Goal: Task Accomplishment & Management: Use online tool/utility

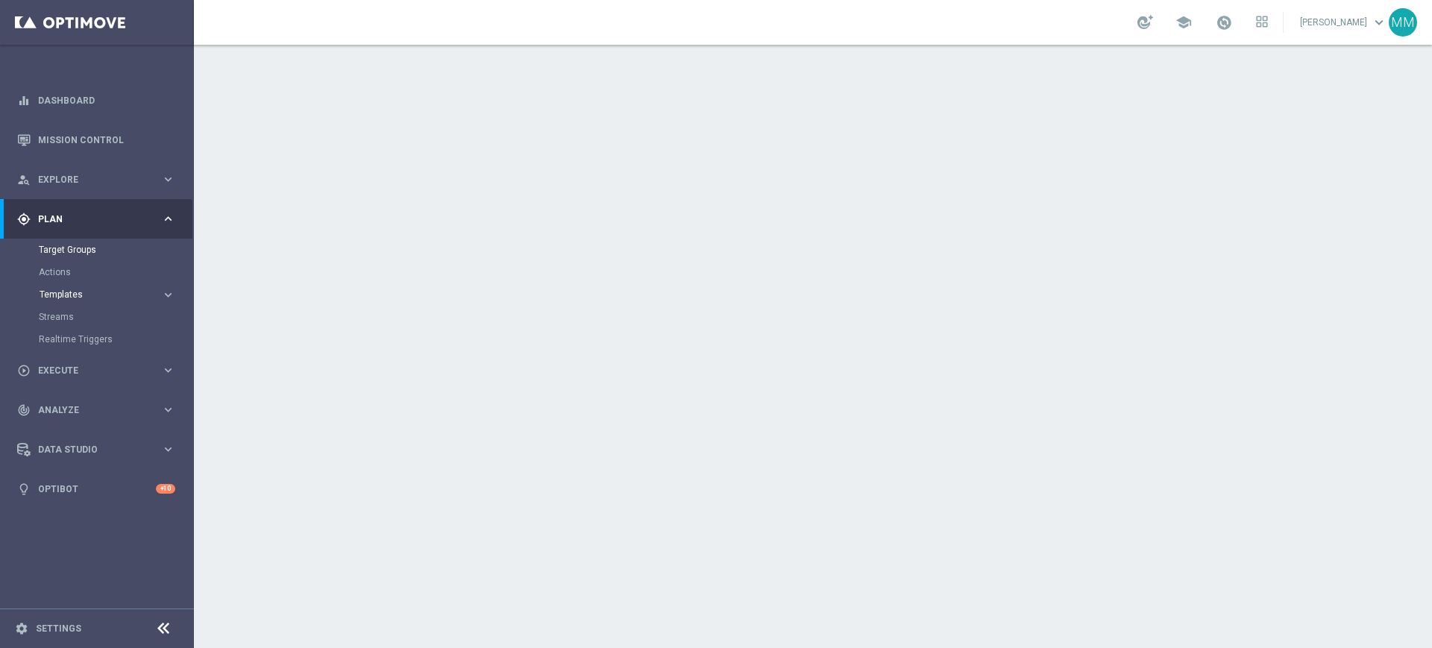
click at [64, 298] on span "Templates" at bounding box center [93, 294] width 107 height 9
click at [75, 319] on link "Optimail" at bounding box center [100, 317] width 109 height 12
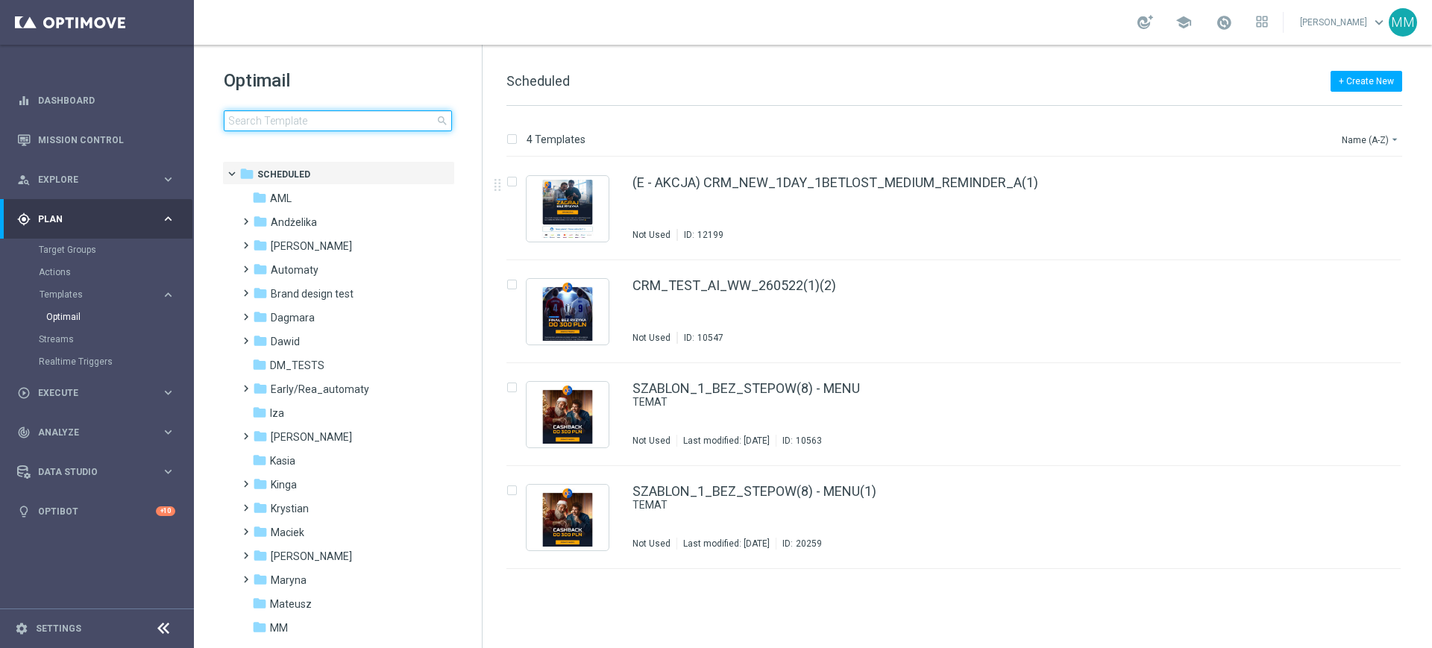
click at [286, 123] on input at bounding box center [338, 120] width 228 height 21
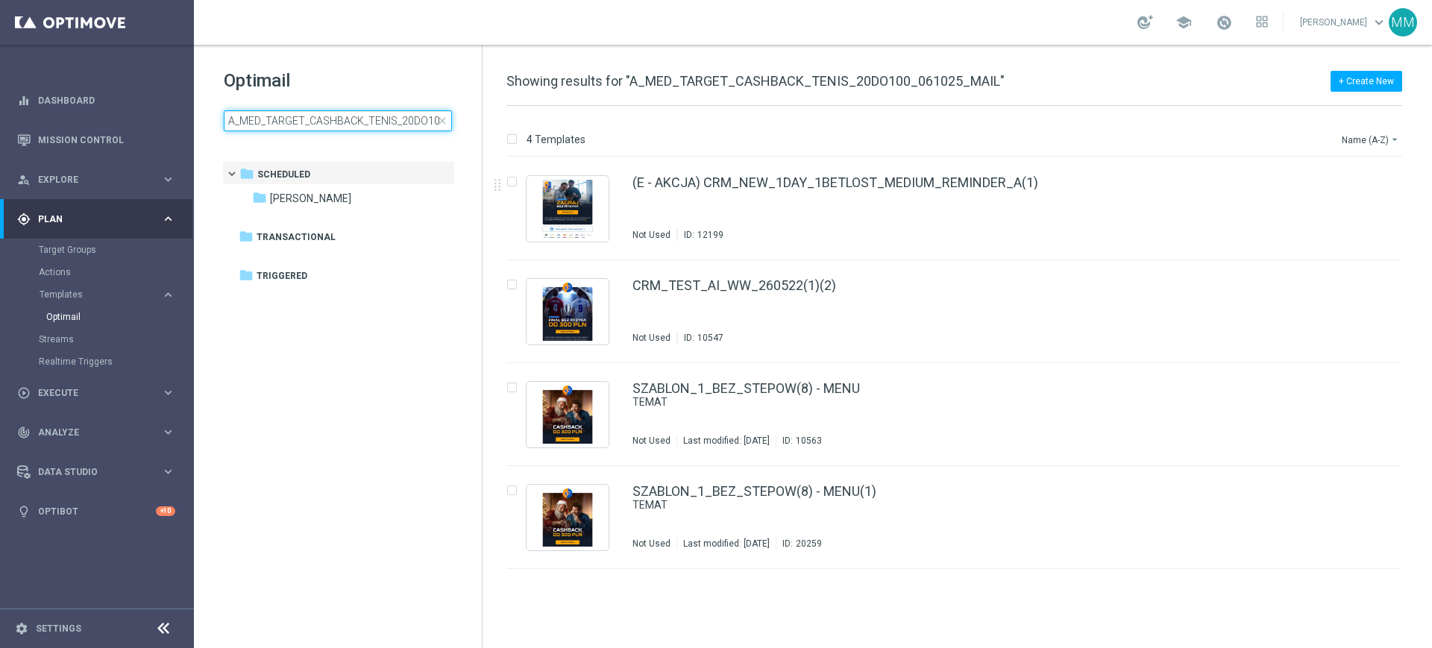
scroll to position [0, 69]
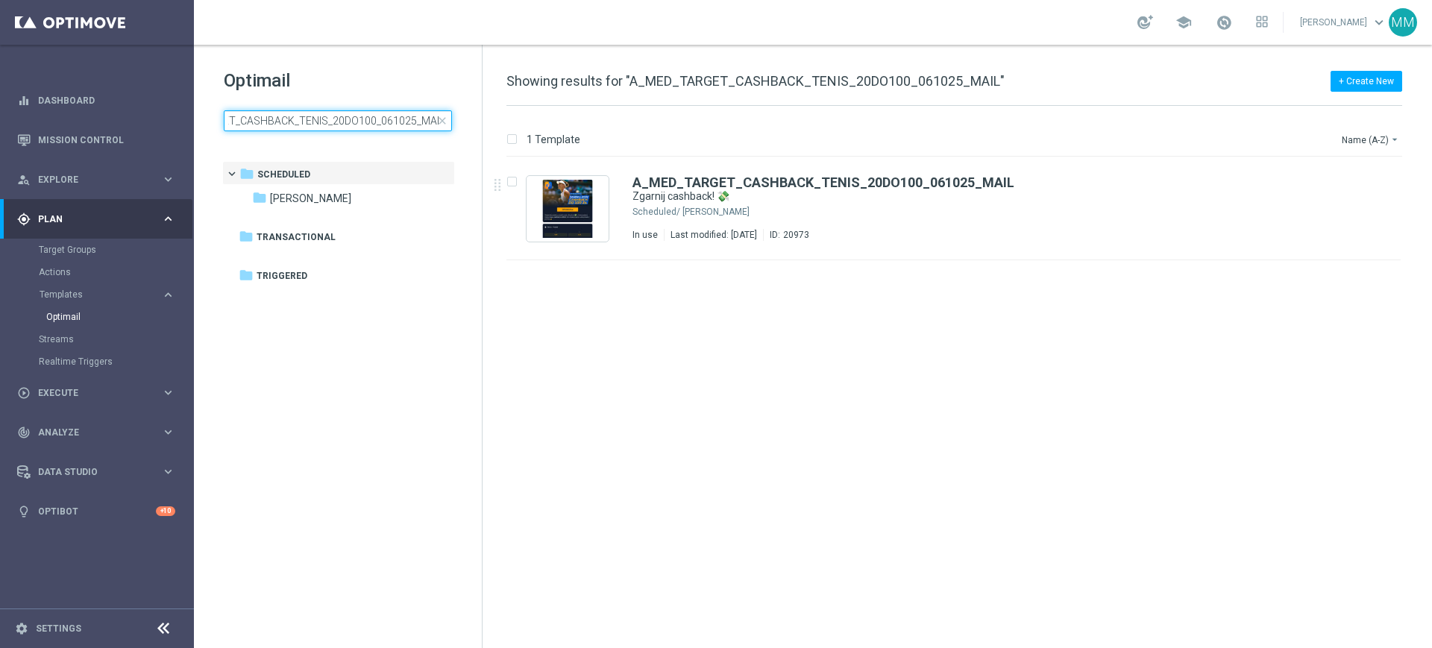
type input "A_MED_TARGET_CASHBACK_TENIS_20DO100_061025_MAIL"
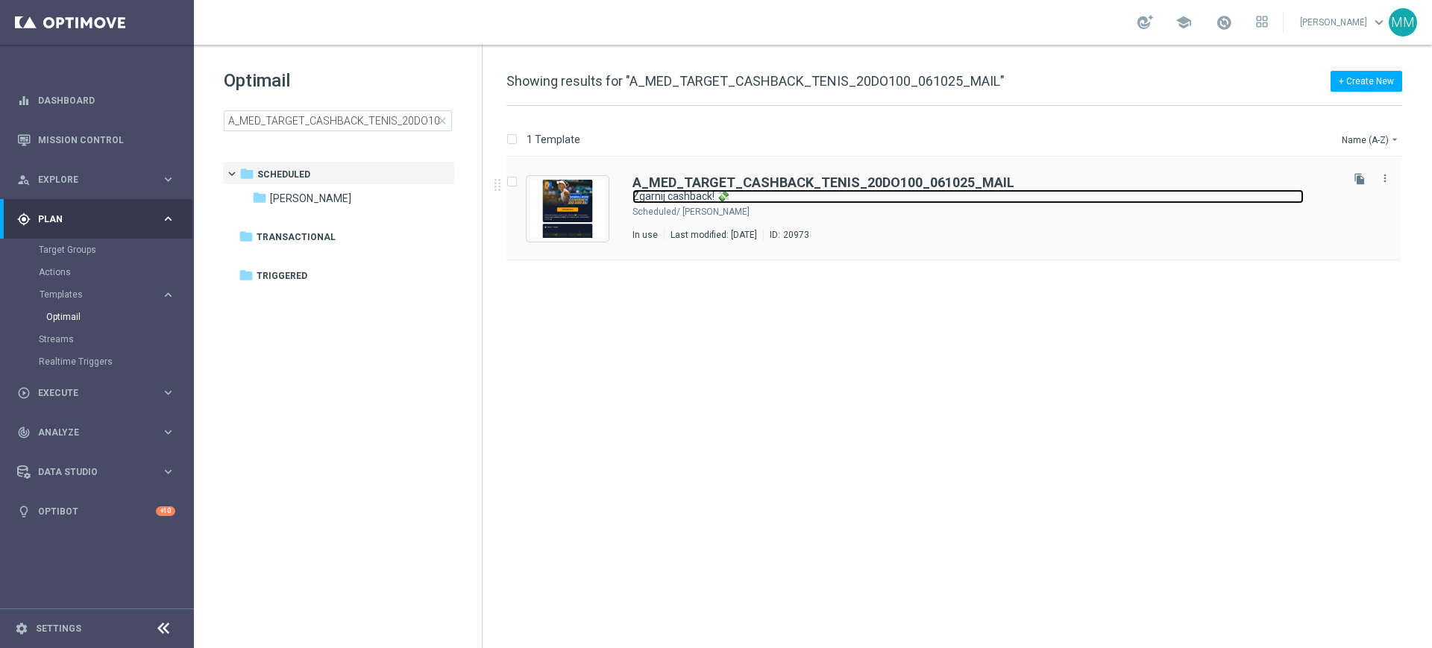
click at [722, 200] on link "Zgarnij cashback! 💸" at bounding box center [967, 196] width 671 height 14
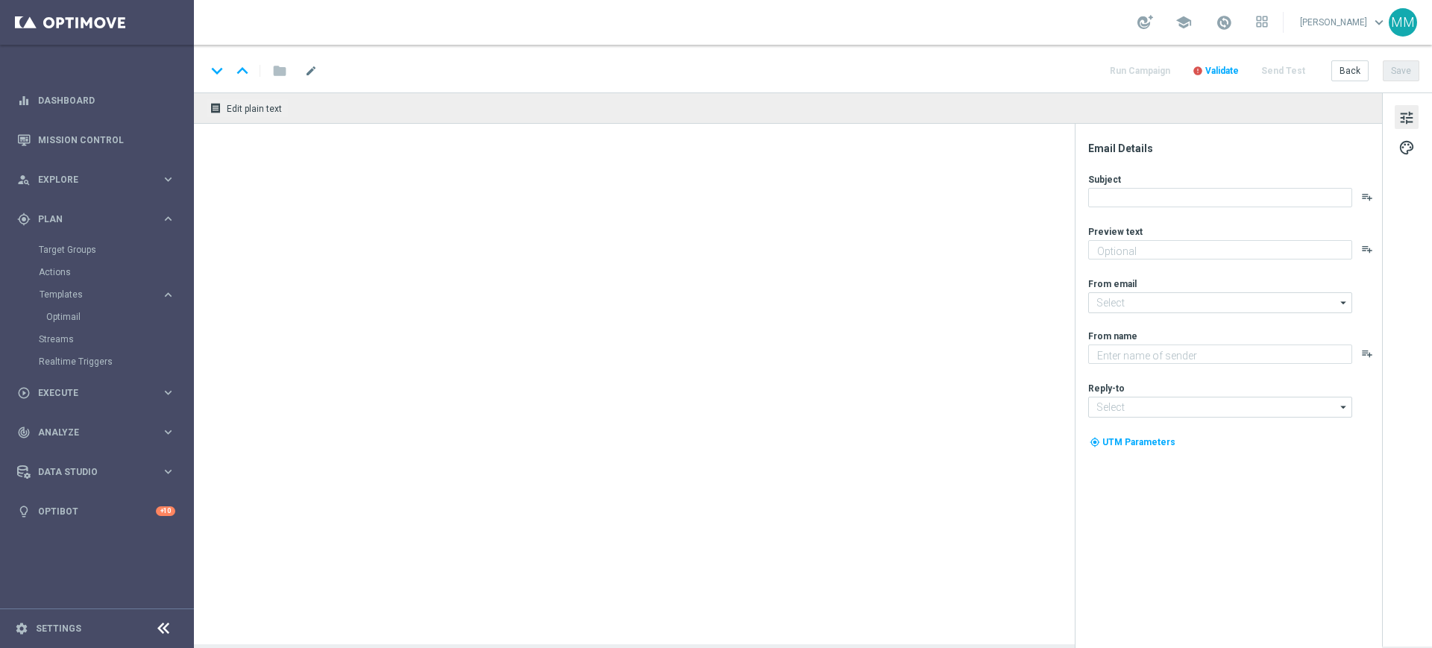
type textarea "20% stawek nietrafionych kuponów wraca do Ciebie 🔙"
type input "oferta@sts.pl"
type textarea "STS"
type input "kontakt@sts.pl"
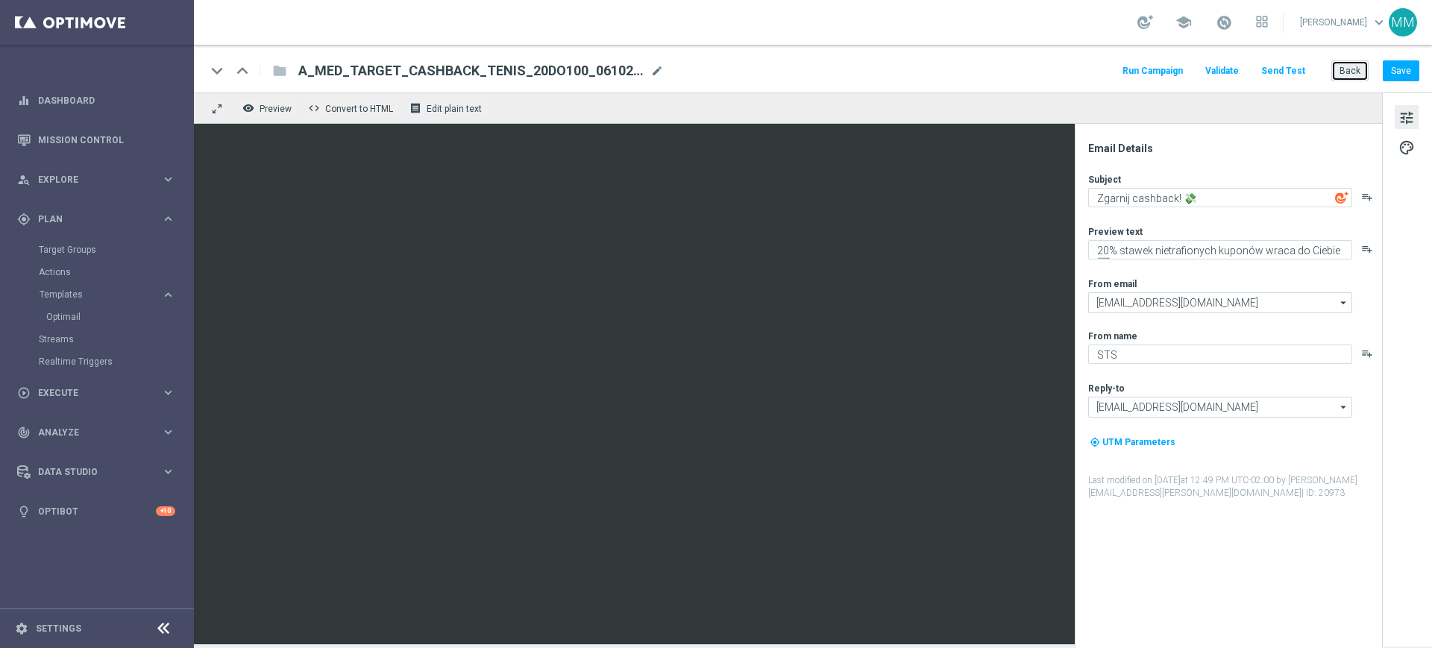
click at [1344, 68] on button "Back" at bounding box center [1349, 70] width 37 height 21
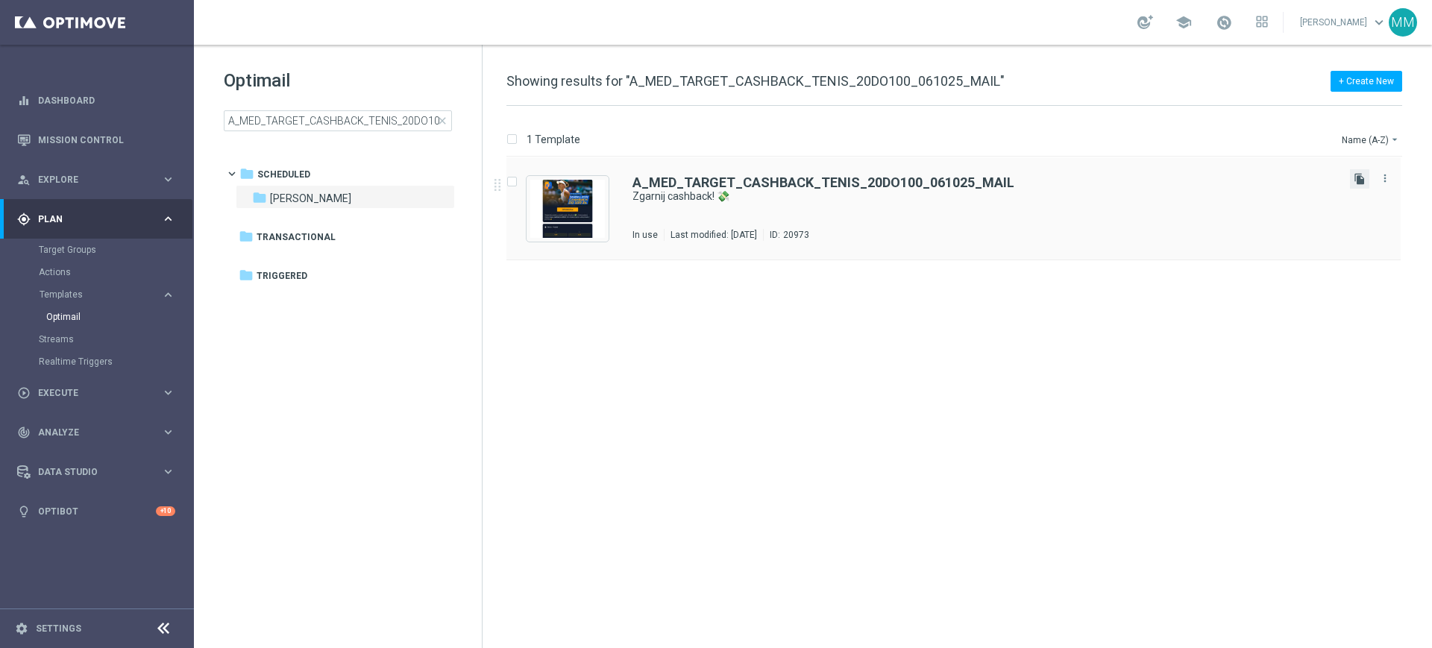
click at [1362, 176] on icon "file_copy" at bounding box center [1359, 179] width 12 height 12
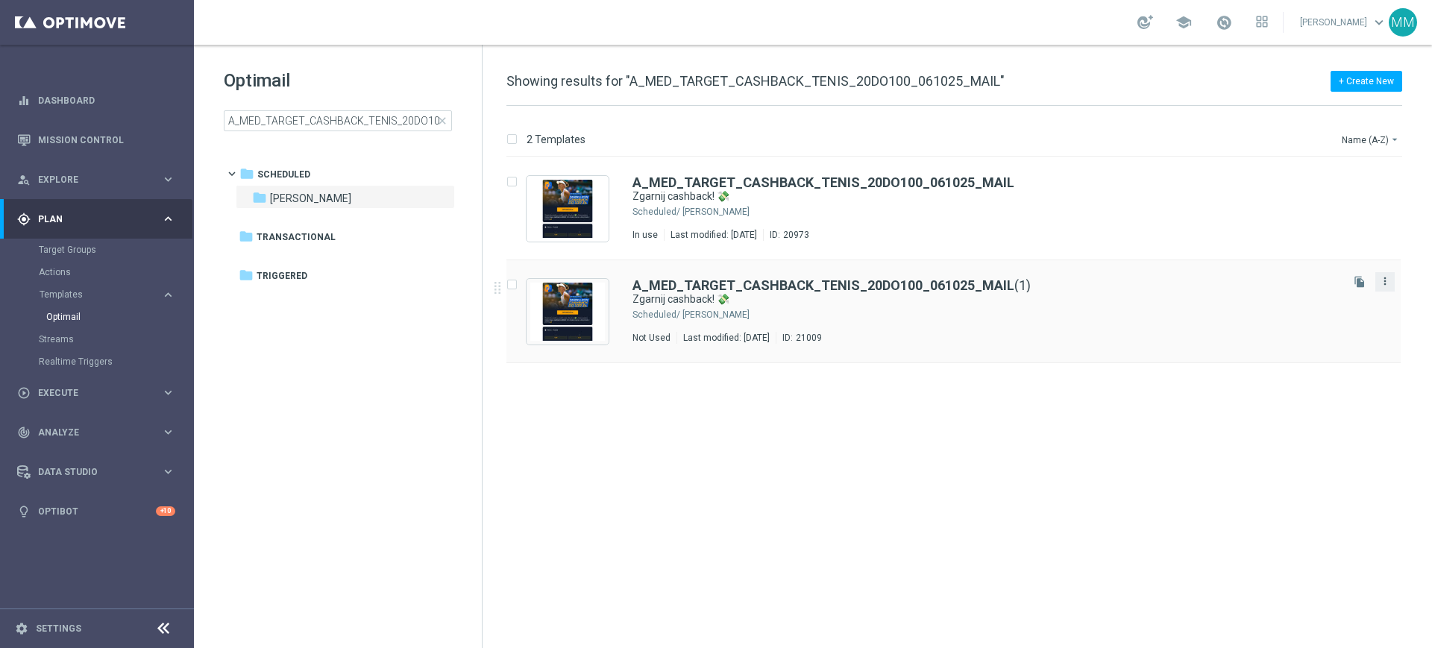
click at [1381, 277] on icon "more_vert" at bounding box center [1385, 281] width 12 height 12
click at [1315, 301] on div "Move" at bounding box center [1325, 297] width 90 height 10
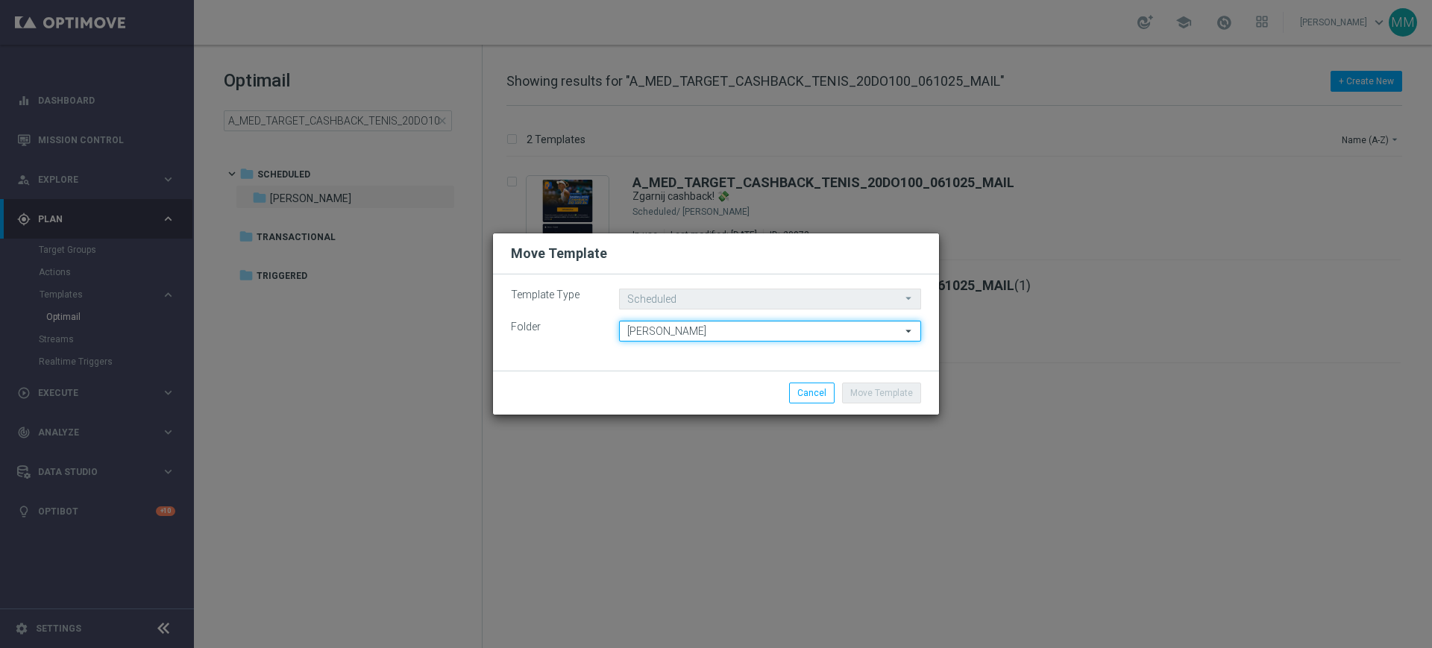
click at [703, 323] on input "Kamil N." at bounding box center [770, 331] width 302 height 21
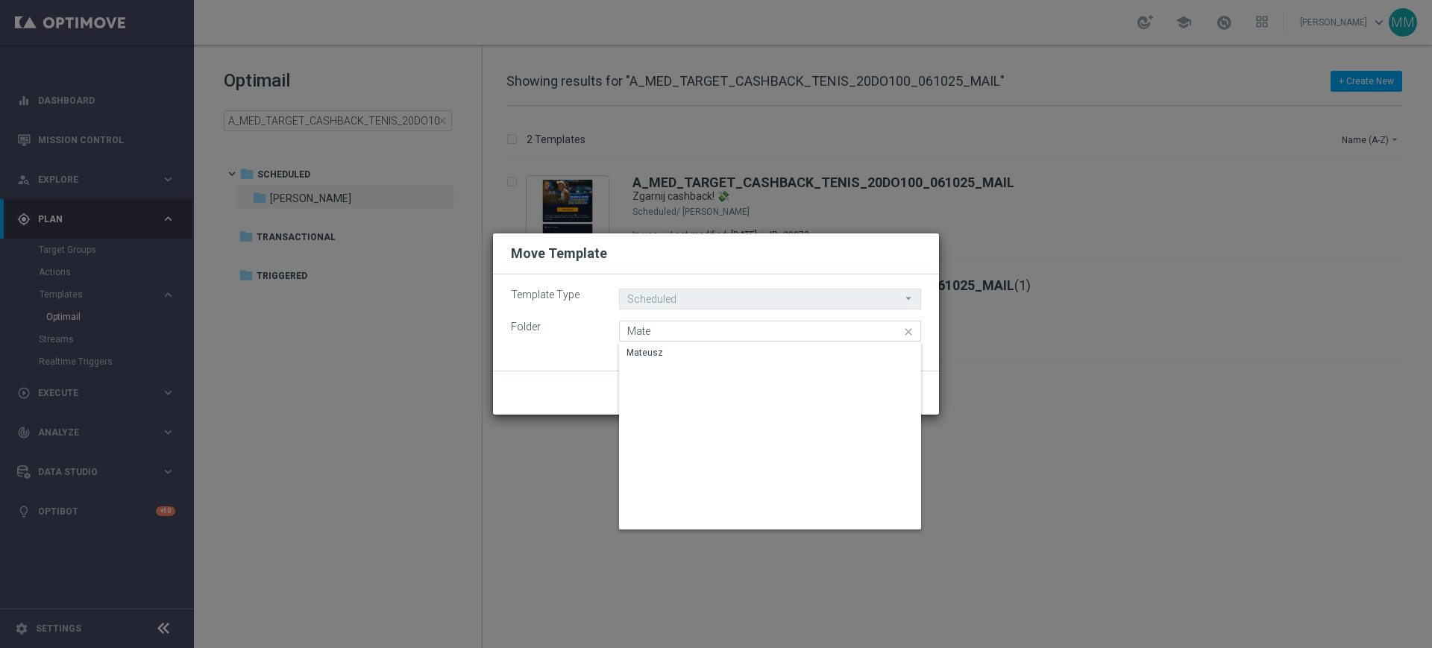
click at [686, 342] on div "Mateusz" at bounding box center [770, 352] width 302 height 21
type input "Mateusz"
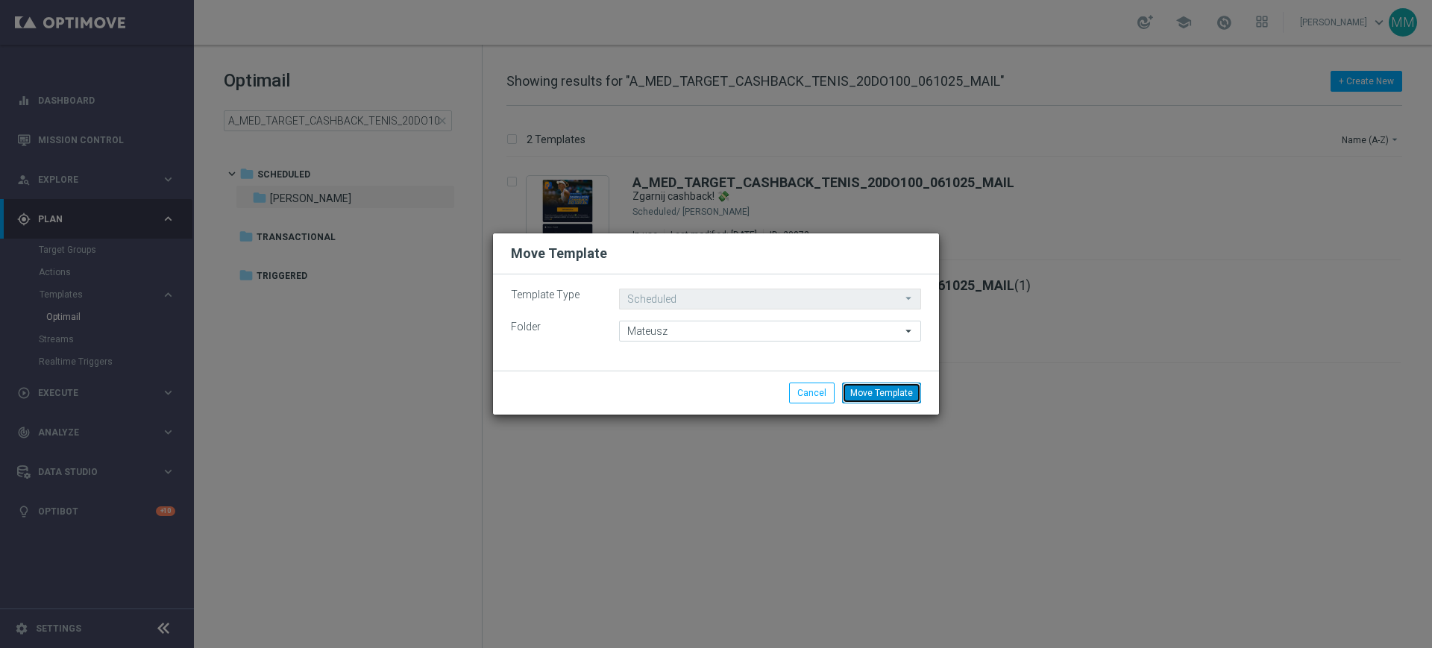
click at [880, 391] on button "Move Template" at bounding box center [881, 393] width 79 height 21
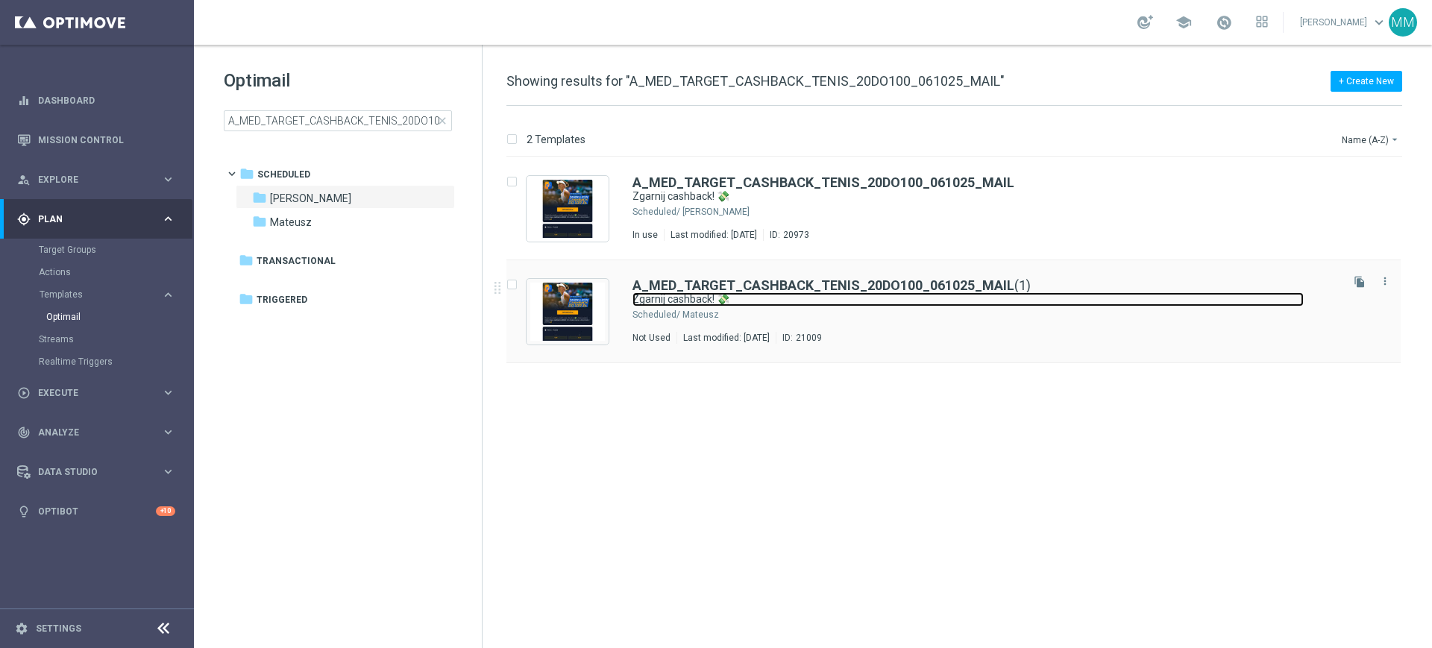
click at [804, 294] on link "Zgarnij cashback! 💸" at bounding box center [967, 299] width 671 height 14
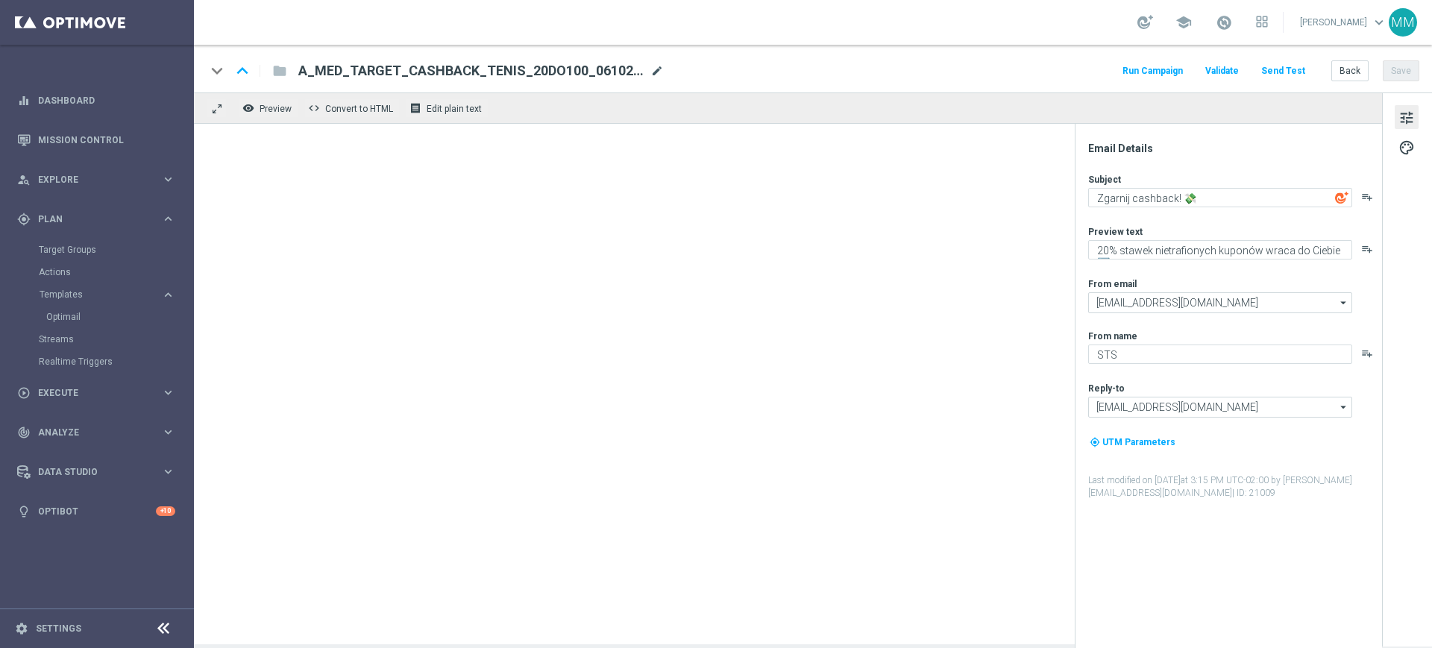
click at [659, 69] on span "mode_edit" at bounding box center [656, 70] width 13 height 13
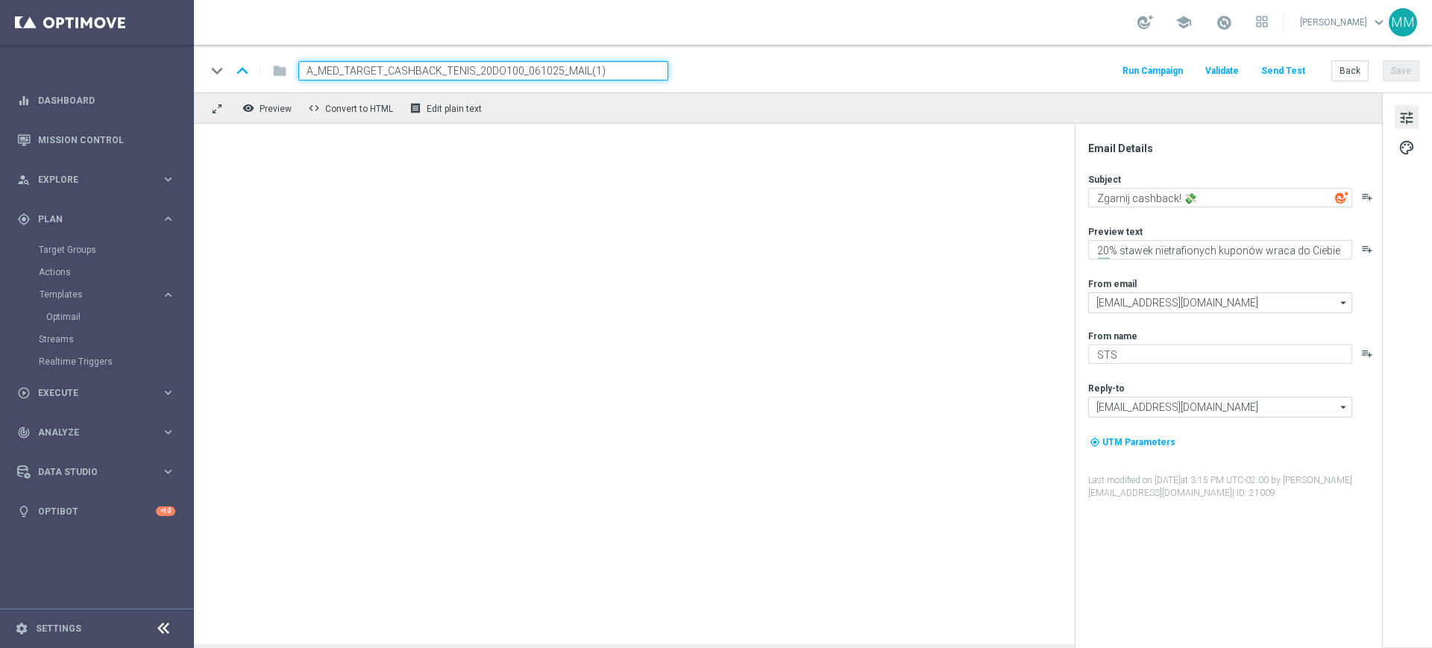
paste input "LOW_TARGET_BET_TENIS_20ZA20_061025_MAIL"
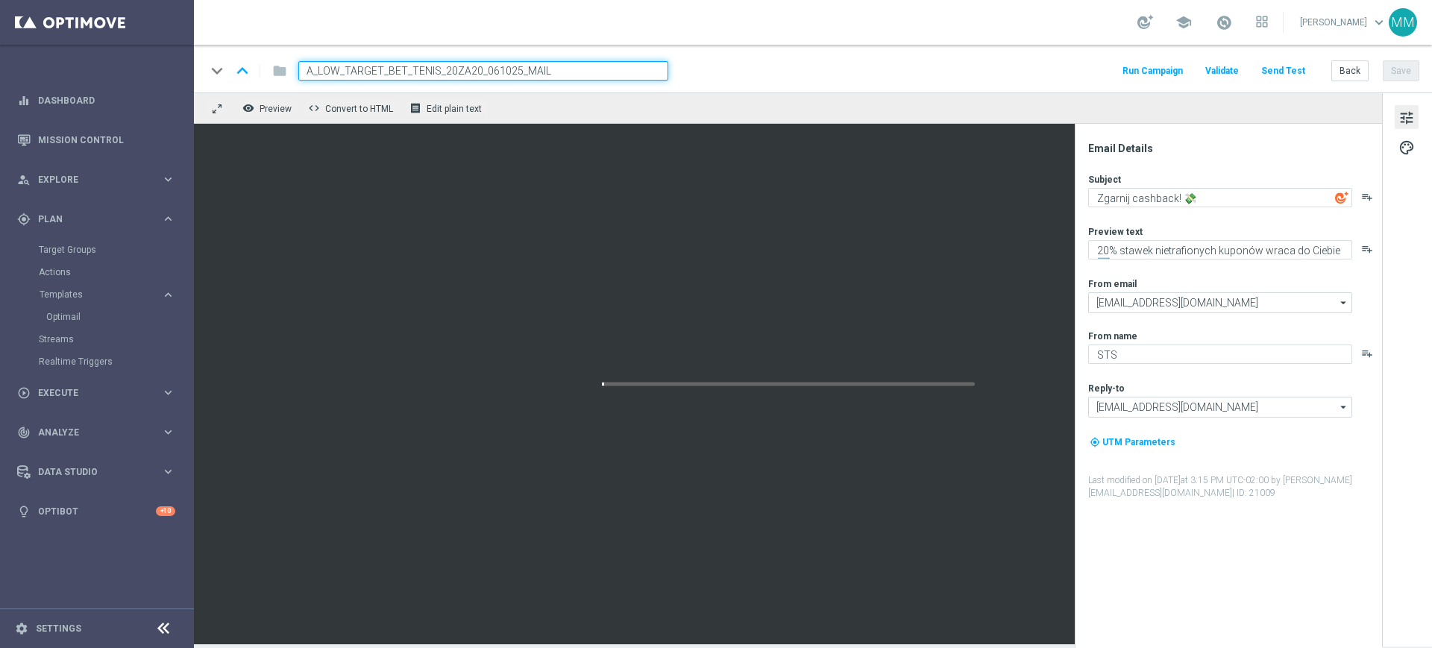
click at [614, 71] on input "A_LOW_TARGET_BET_TENIS_20ZA20_061025_MAIL" at bounding box center [483, 70] width 370 height 19
click at [686, 72] on div "keyboard_arrow_down keyboard_arrow_up folder A_LOW_TARGET_BET_TENIS_20ZA20_0610…" at bounding box center [812, 70] width 1213 height 19
click at [602, 71] on input "A_LOW_TARGET_BET_TENIS_20ZA20_061025_MAIL" at bounding box center [483, 70] width 370 height 19
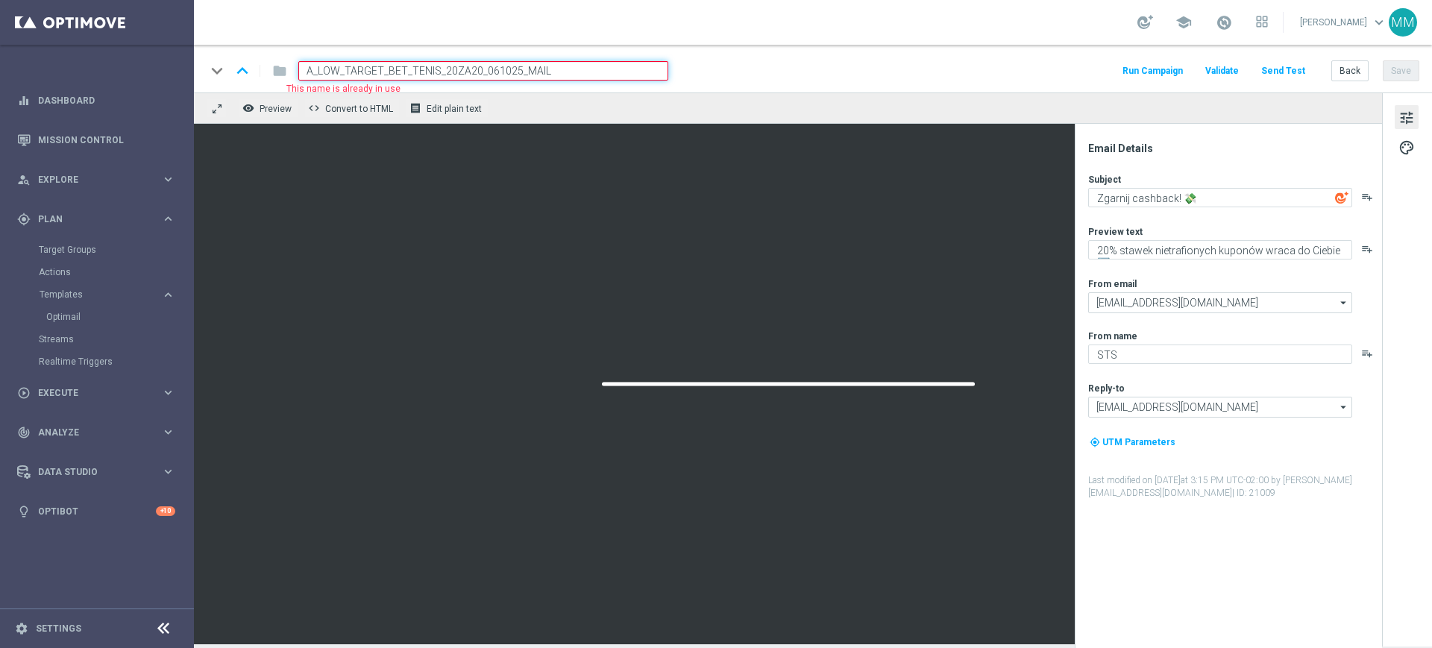
click at [701, 61] on div "keyboard_arrow_down keyboard_arrow_up folder A_LOW_TARGET_BET_TENIS_20ZA20_0610…" at bounding box center [812, 70] width 1213 height 19
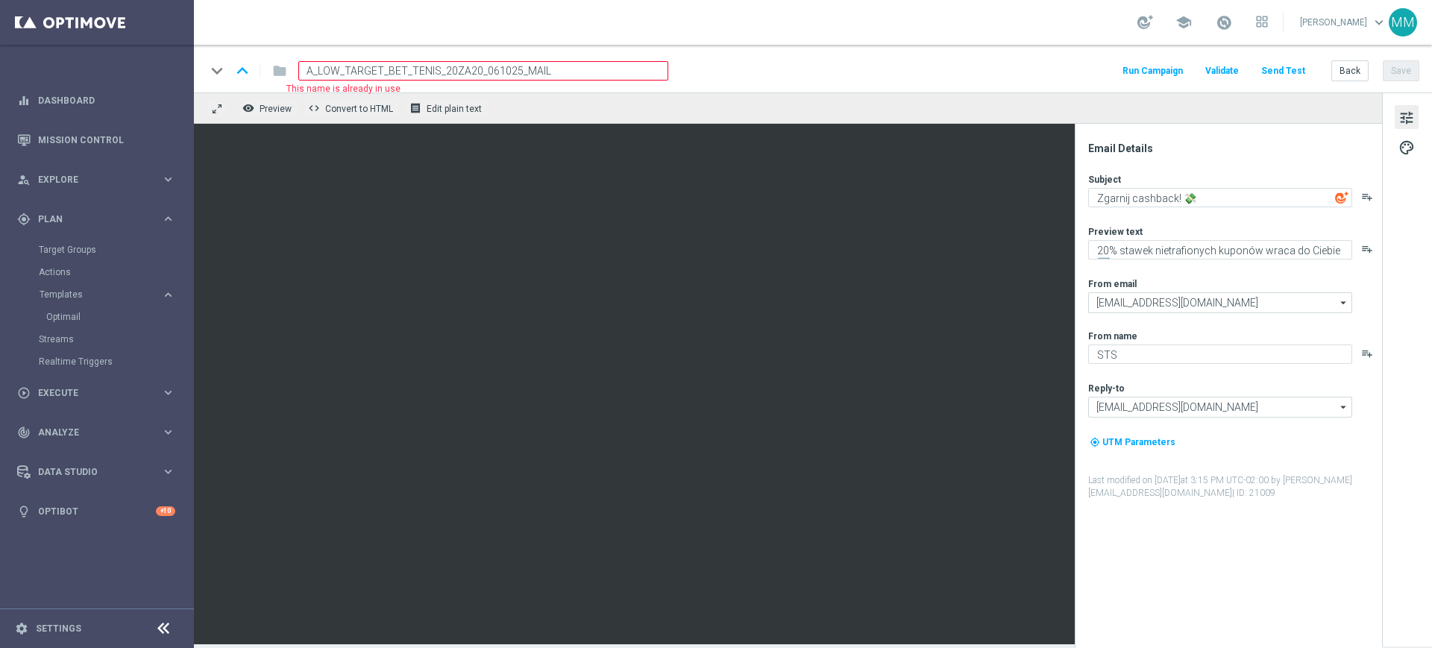
click at [591, 69] on input "A_LOW_TARGET_BET_TENIS_20ZA20_061025_MAIL" at bounding box center [483, 70] width 370 height 19
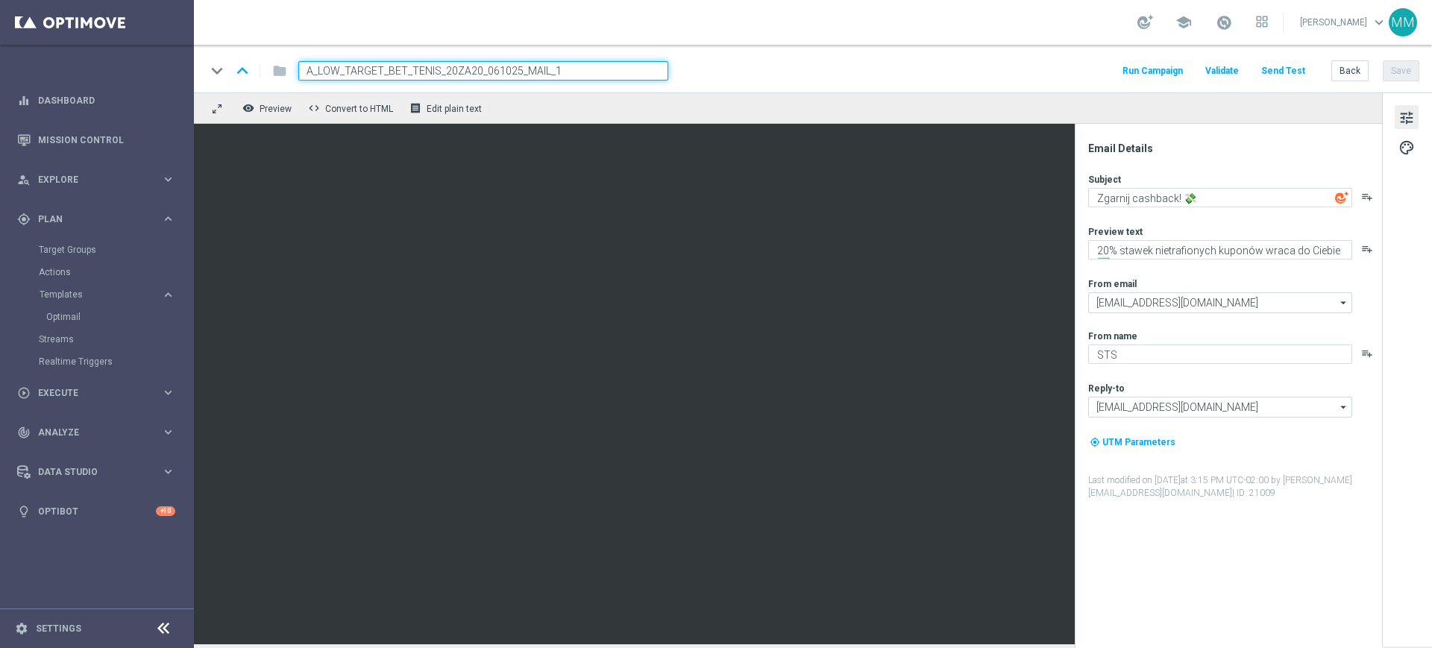
type input "A_LOW_TARGET_BET_TENIS_20ZA20_061025_MAIL_1"
click at [751, 60] on div "keyboard_arrow_down keyboard_arrow_up folder A_LOW_TARGET_BET_TENIS_20ZA20_0610…" at bounding box center [813, 69] width 1238 height 48
click at [597, 78] on input "A_LOW_TARGET_BET_TENIS_20ZA20_061025_MAIL_1" at bounding box center [483, 70] width 370 height 19
click at [741, 74] on div "keyboard_arrow_down keyboard_arrow_up folder A_LOW_TARGET_BET_TENIS_20ZA20_0610…" at bounding box center [812, 70] width 1213 height 19
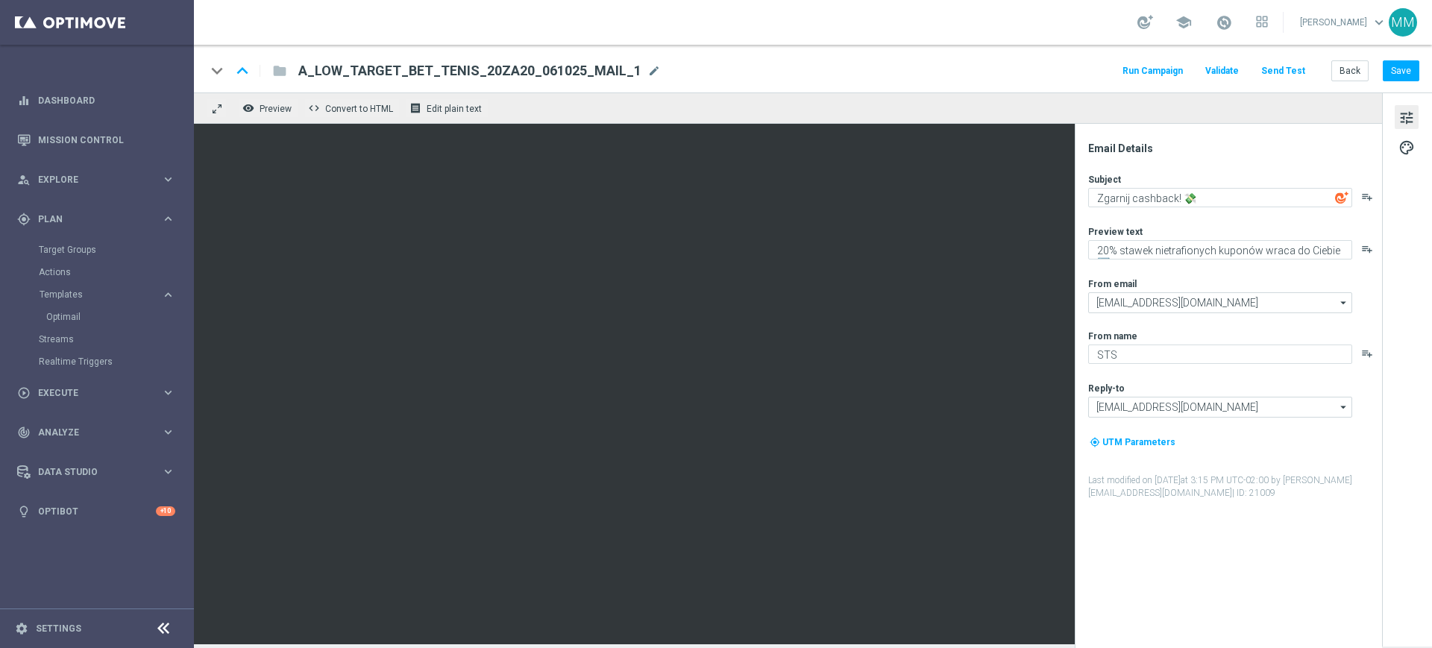
drag, startPoint x: 615, startPoint y: 71, endPoint x: 301, endPoint y: 72, distance: 313.9
click at [301, 72] on span "A_LOW_TARGET_BET_TENIS_20ZA20_061025_MAIL_1" at bounding box center [469, 71] width 343 height 18
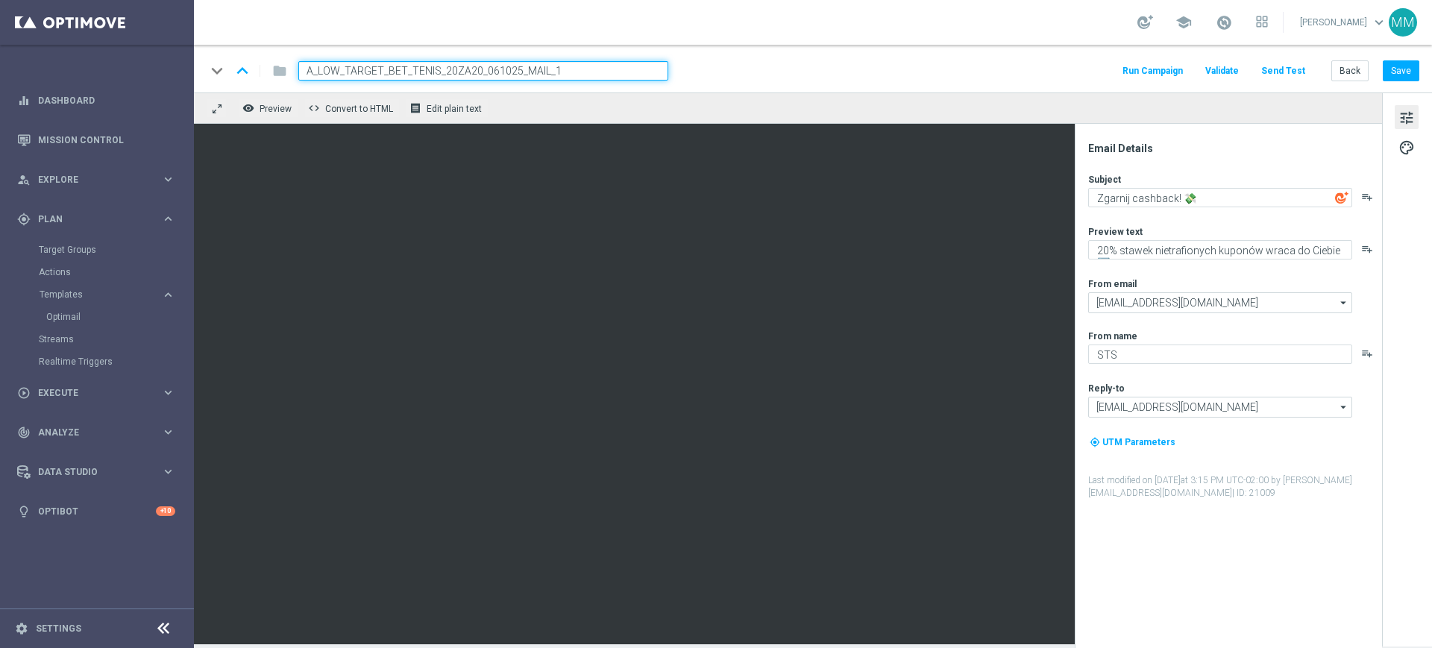
drag, startPoint x: 518, startPoint y: 69, endPoint x: 218, endPoint y: 75, distance: 299.8
click at [218, 75] on div "keyboard_arrow_down keyboard_arrow_up folder A_LOW_TARGET_BET_TENIS_20ZA20_0610…" at bounding box center [437, 70] width 462 height 19
click at [916, 71] on div "keyboard_arrow_down keyboard_arrow_up folder A_LOW_TARGET_BET_TENIS_20ZA20_0610…" at bounding box center [812, 70] width 1213 height 19
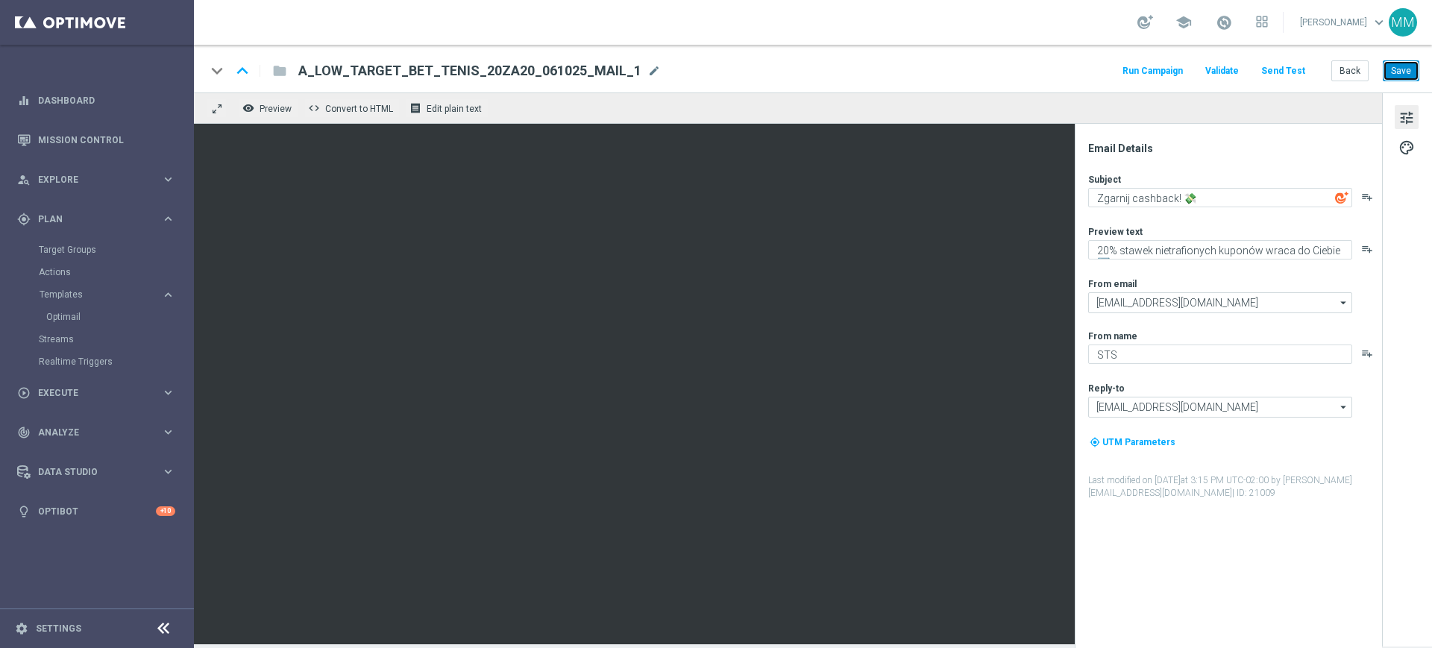
click at [1406, 75] on button "Save" at bounding box center [1401, 70] width 37 height 21
click at [1353, 69] on button "Back" at bounding box center [1349, 70] width 37 height 21
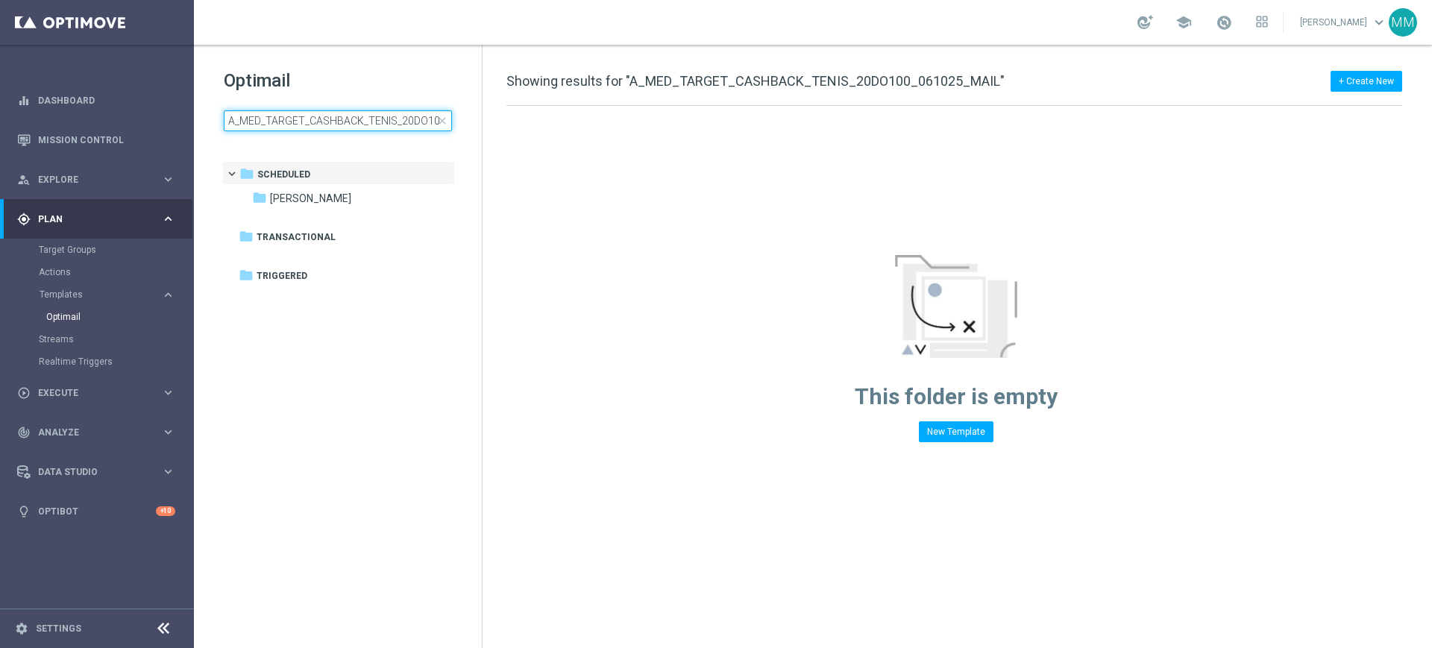
click at [363, 116] on input "A_MED_TARGET_CASHBACK_TENIS_20DO100_061025_MAIL" at bounding box center [338, 120] width 228 height 21
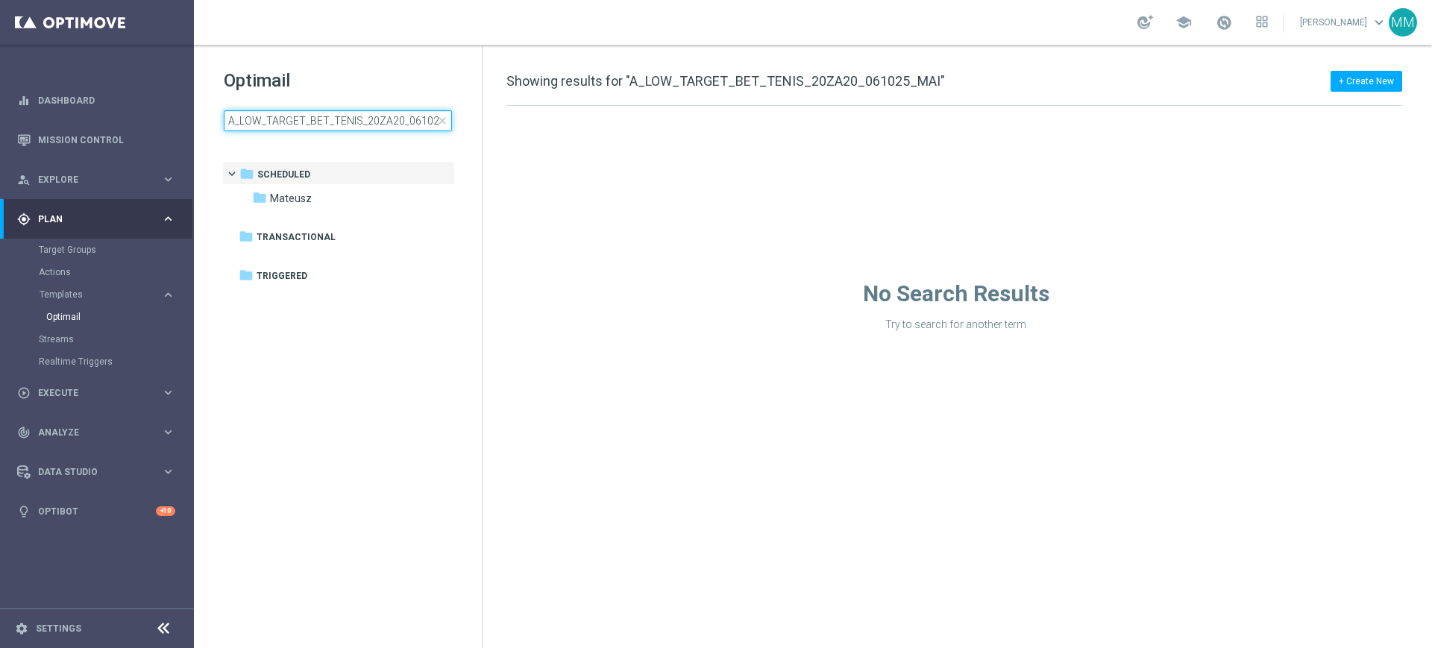
scroll to position [0, 22]
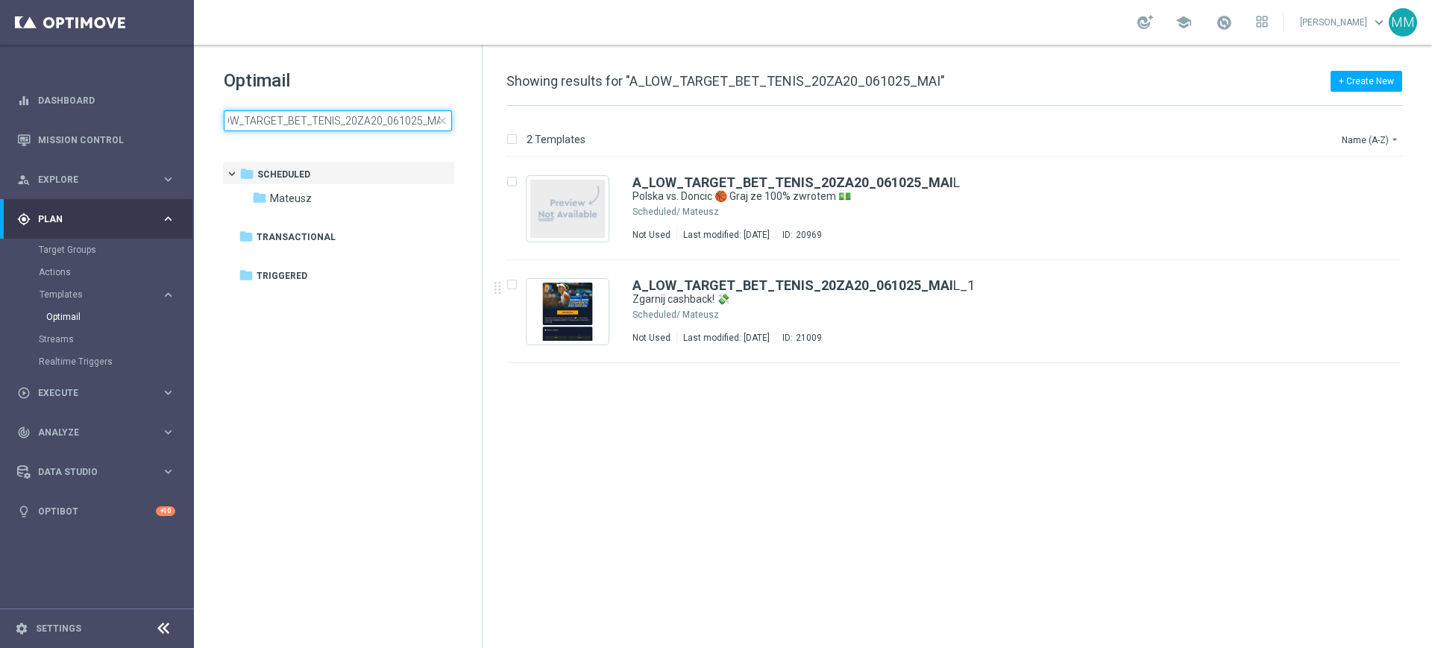
type input "A_LOW_TARGET_BET_TENIS_20ZA20_061025_MAI"
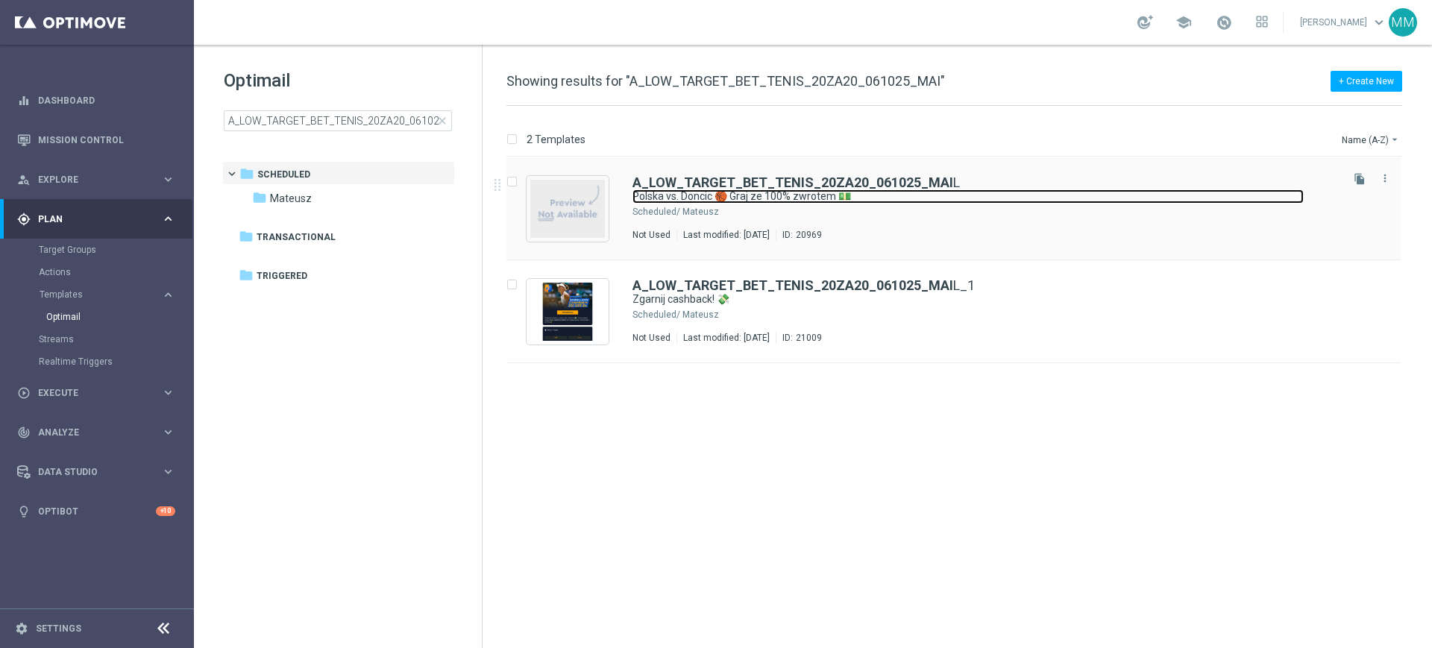
click at [890, 197] on link "Polska vs. Doncic 🏀 Graj ze 100% zwrotem 💵" at bounding box center [967, 196] width 671 height 14
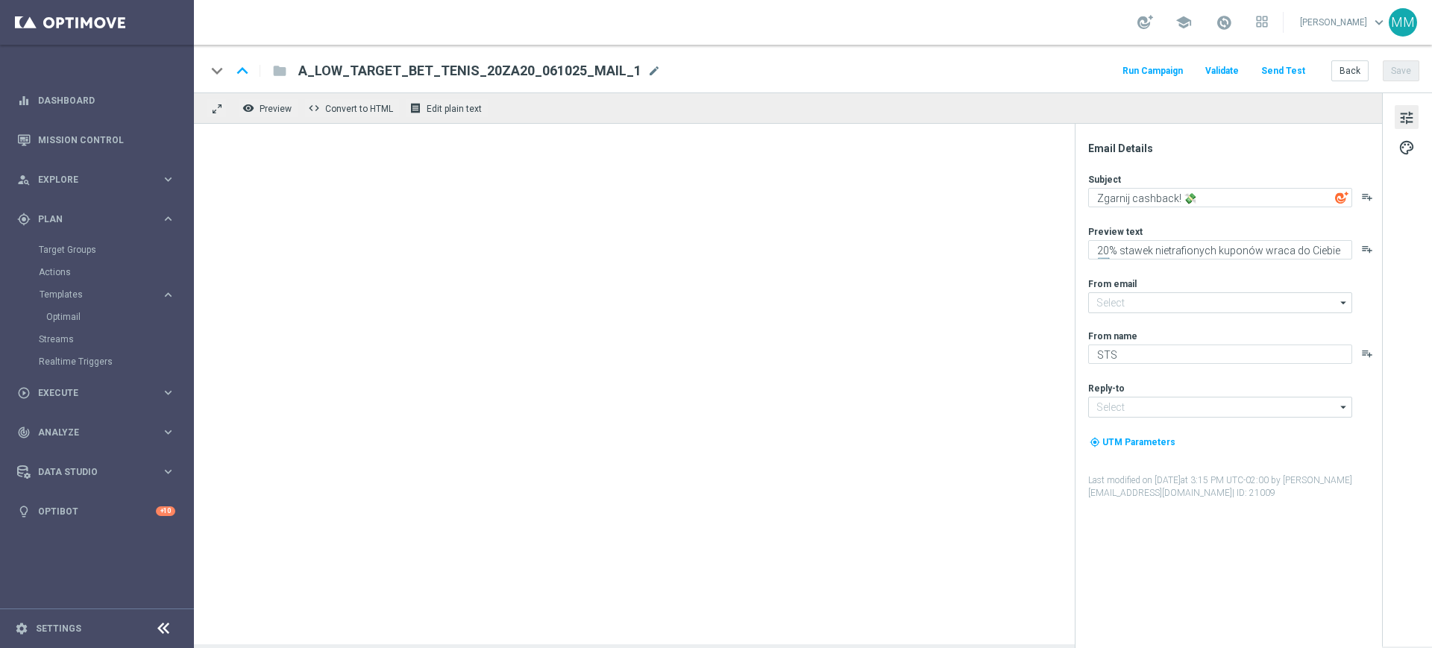
type input "oferta@sts.pl"
type input "kontakt@sts.pl"
type textarea "Polska vs. Doncic 🏀 Graj ze 100% zwrotem 💵"
type textarea "Nie przegap tego widowiska 🤩"
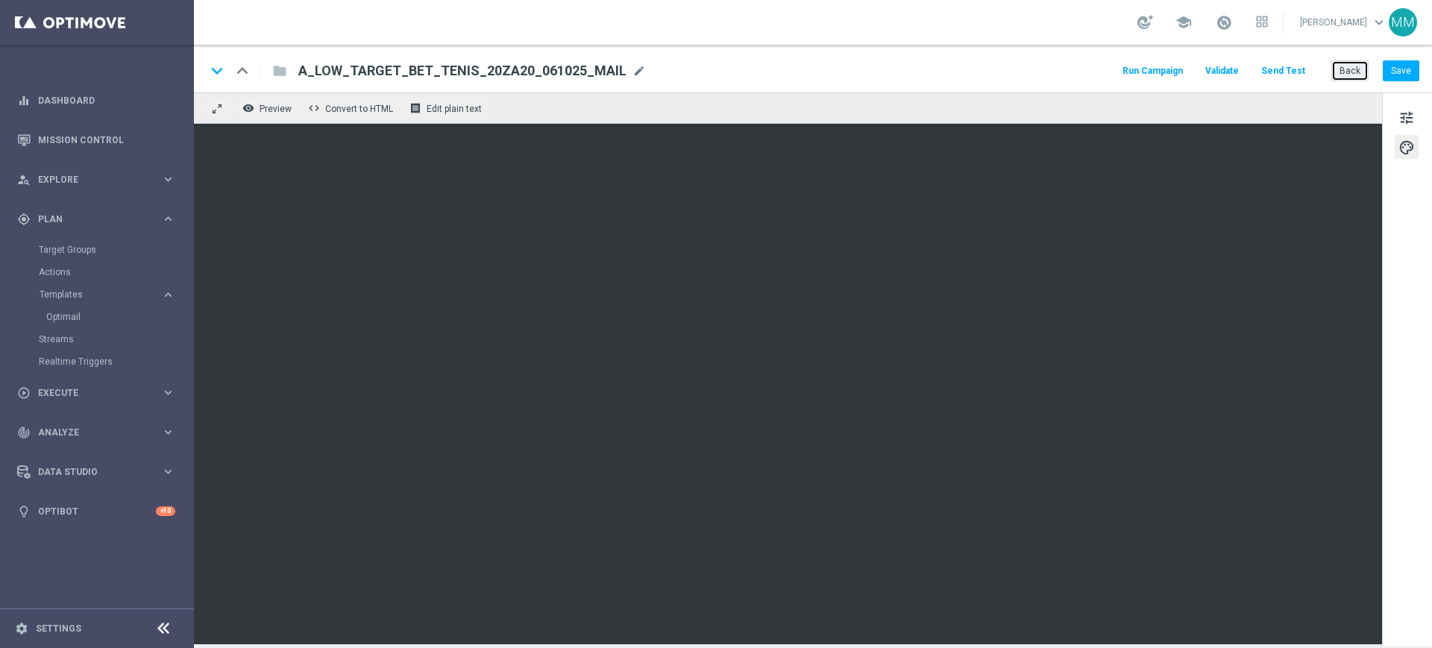
click at [1357, 66] on button "Back" at bounding box center [1349, 70] width 37 height 21
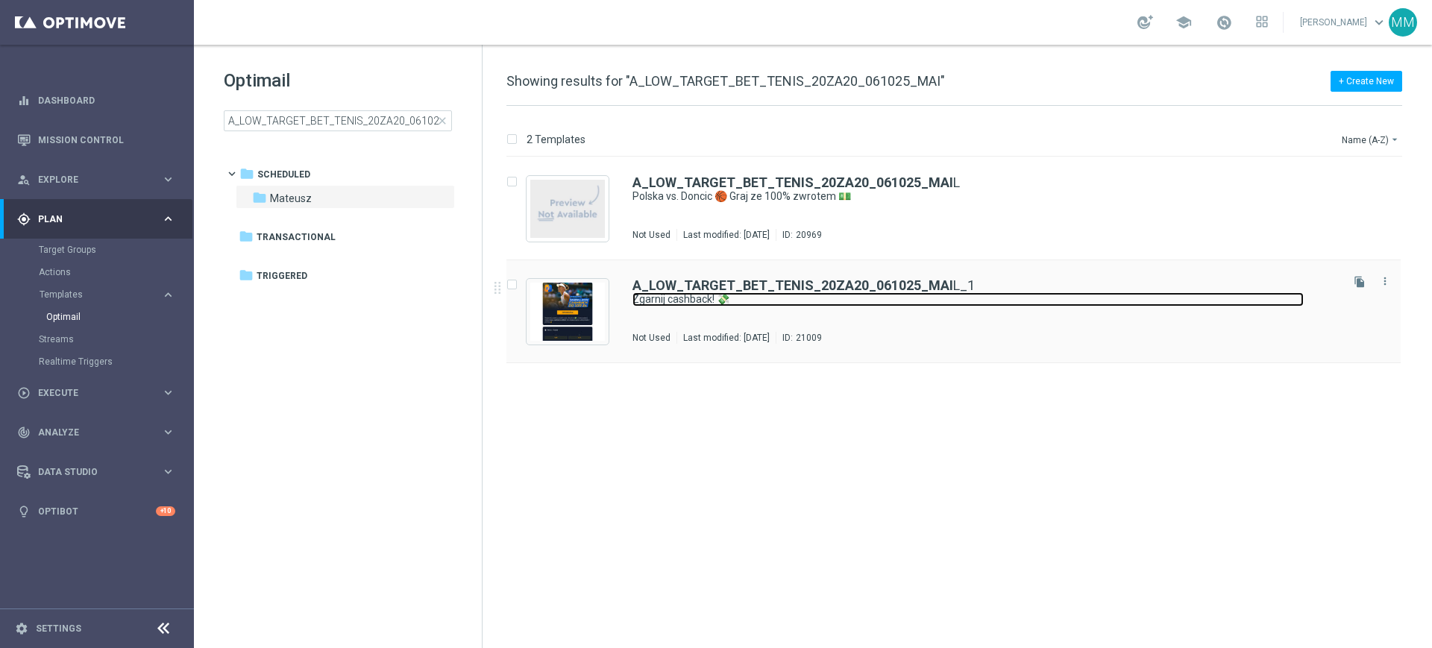
click at [757, 299] on link "Zgarnij cashback! 💸" at bounding box center [967, 299] width 671 height 14
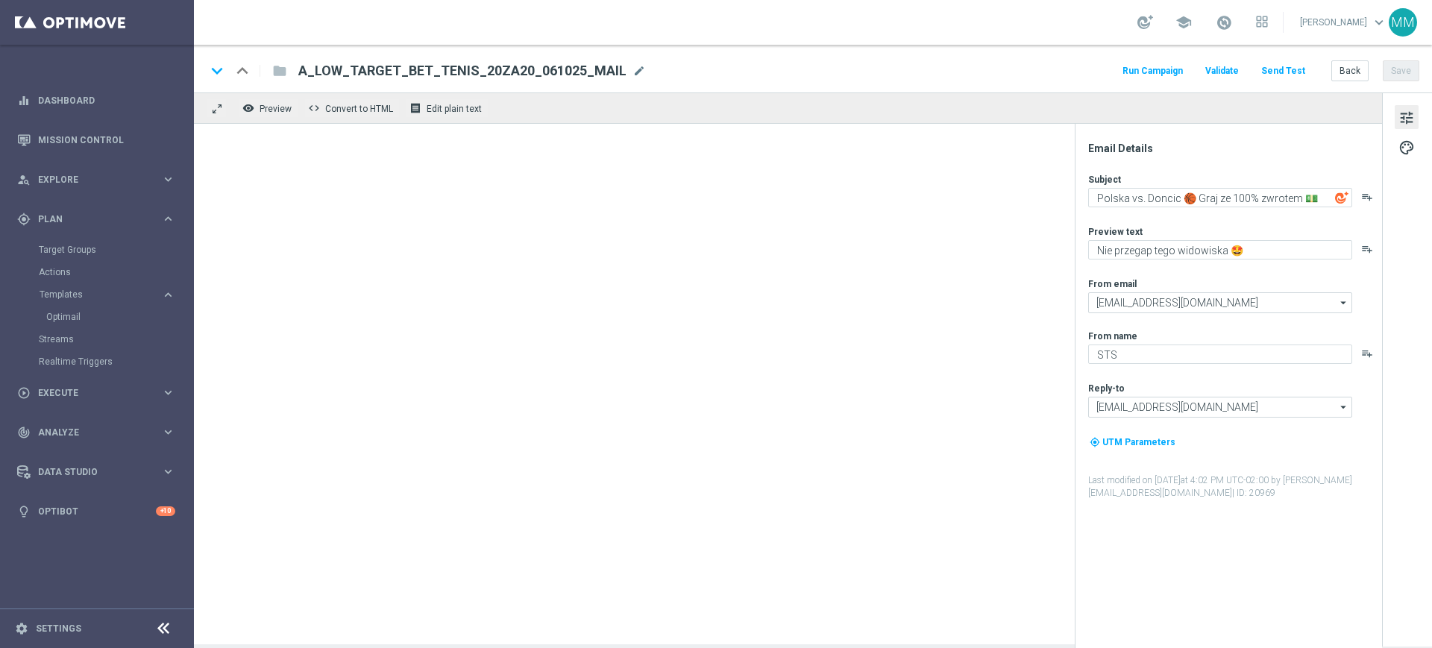
type textarea "Zgarnij cashback! 💸"
type textarea "20% stawek nietrafionych kuponów wraca do Ciebie 🔙"
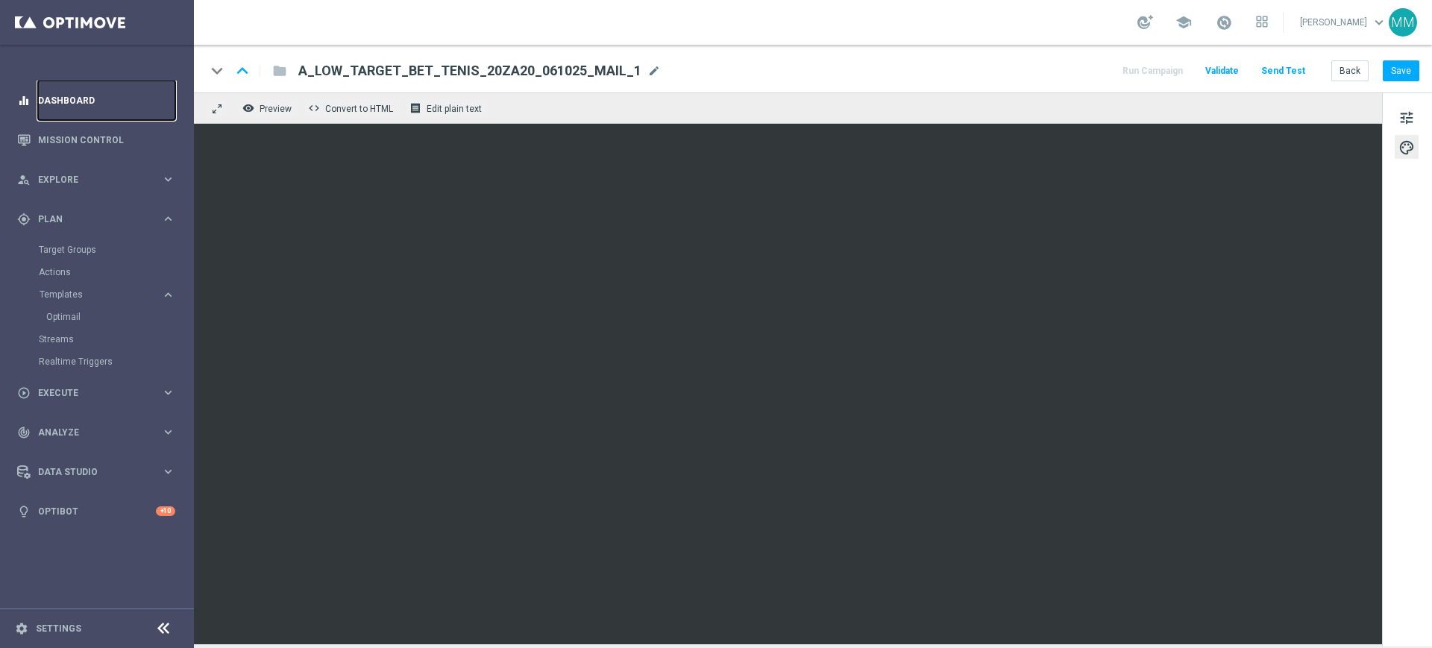
click at [122, 110] on link "Dashboard" at bounding box center [106, 101] width 137 height 40
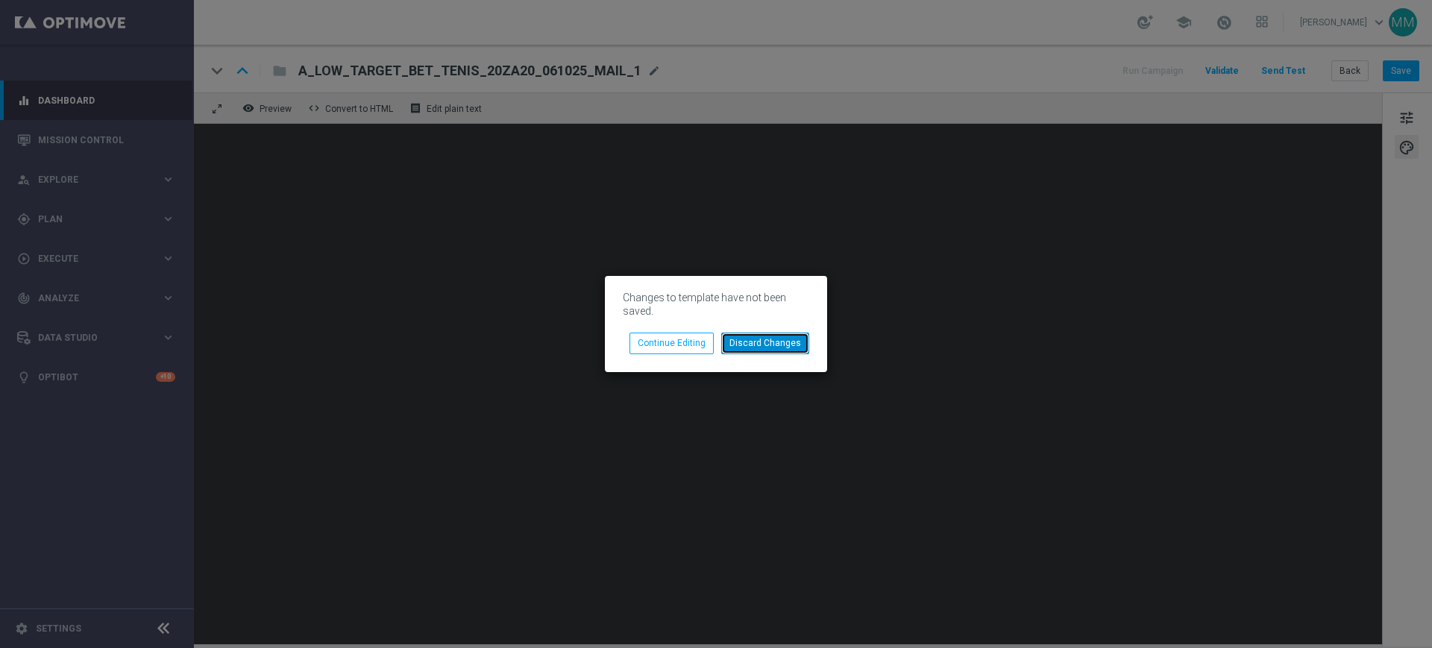
click at [766, 352] on button "Discard Changes" at bounding box center [765, 343] width 88 height 21
